Goal: Navigation & Orientation: Find specific page/section

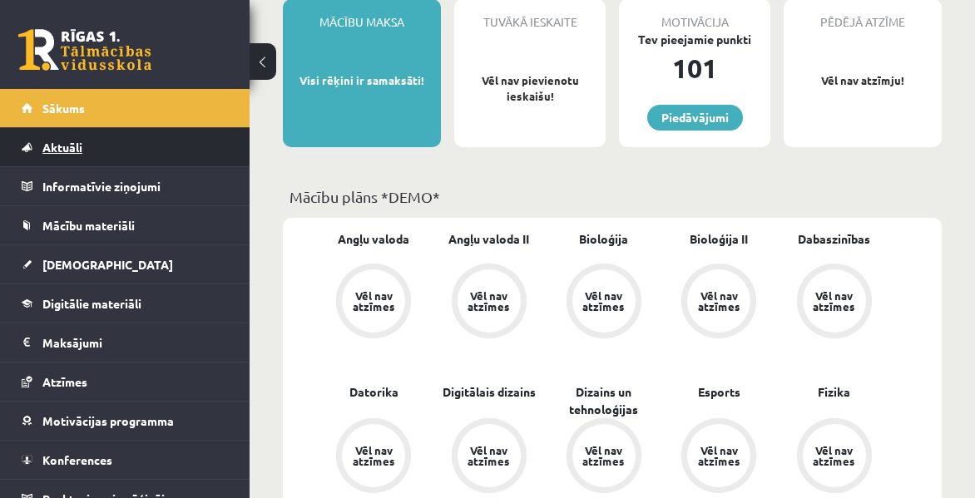
scroll to position [166, 0]
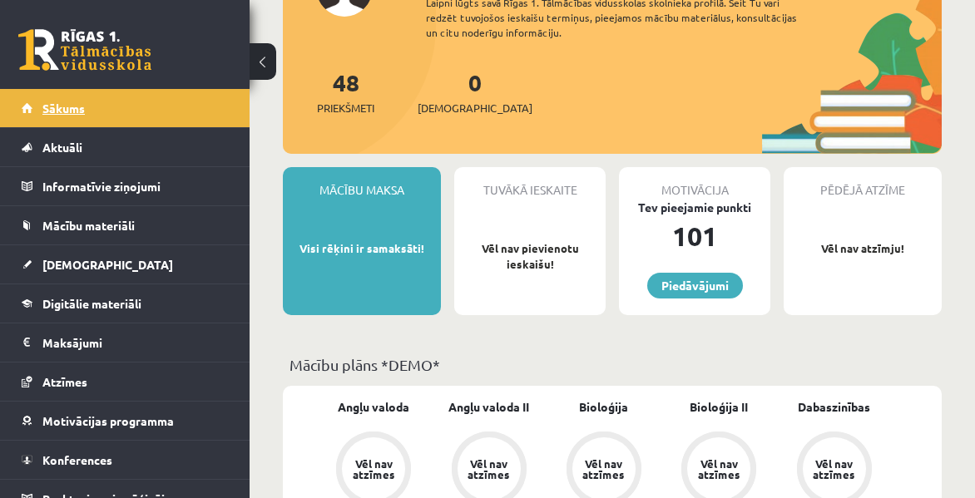
click at [122, 110] on link "Sākums" at bounding box center [125, 108] width 207 height 38
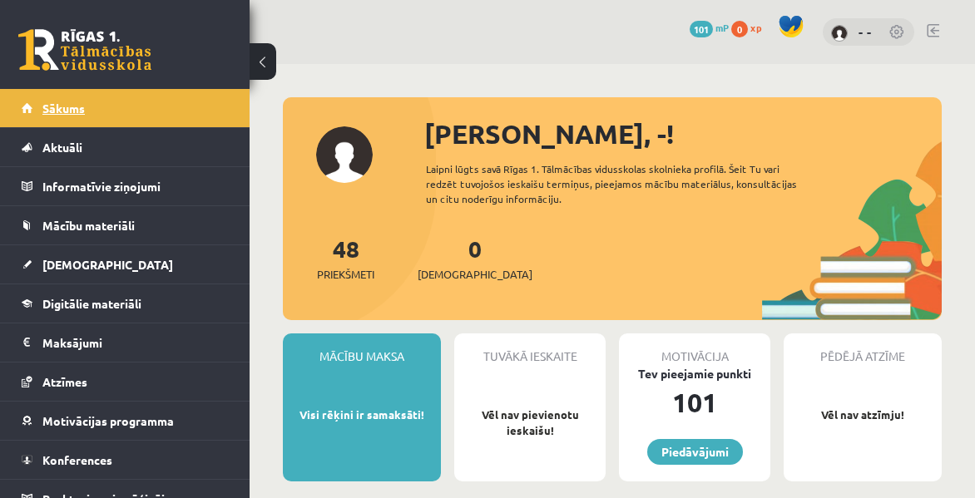
click at [28, 104] on link "Sākums" at bounding box center [125, 108] width 207 height 38
